Goal: Information Seeking & Learning: Learn about a topic

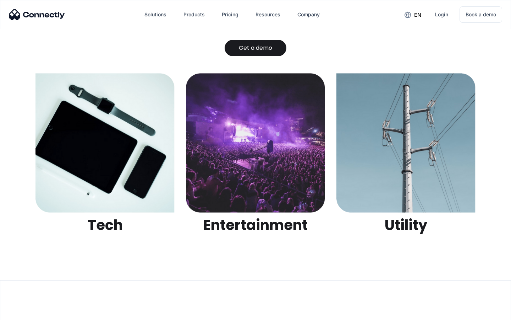
scroll to position [2241, 0]
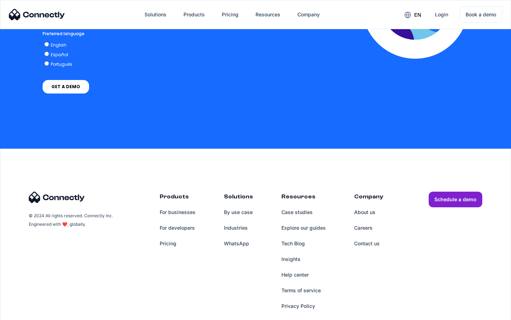
scroll to position [1567, 0]
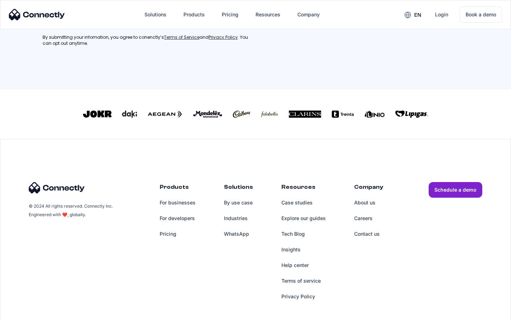
scroll to position [320, 0]
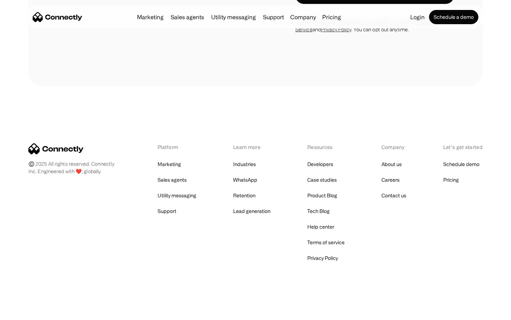
scroll to position [1201, 0]
